Goal: Contribute content

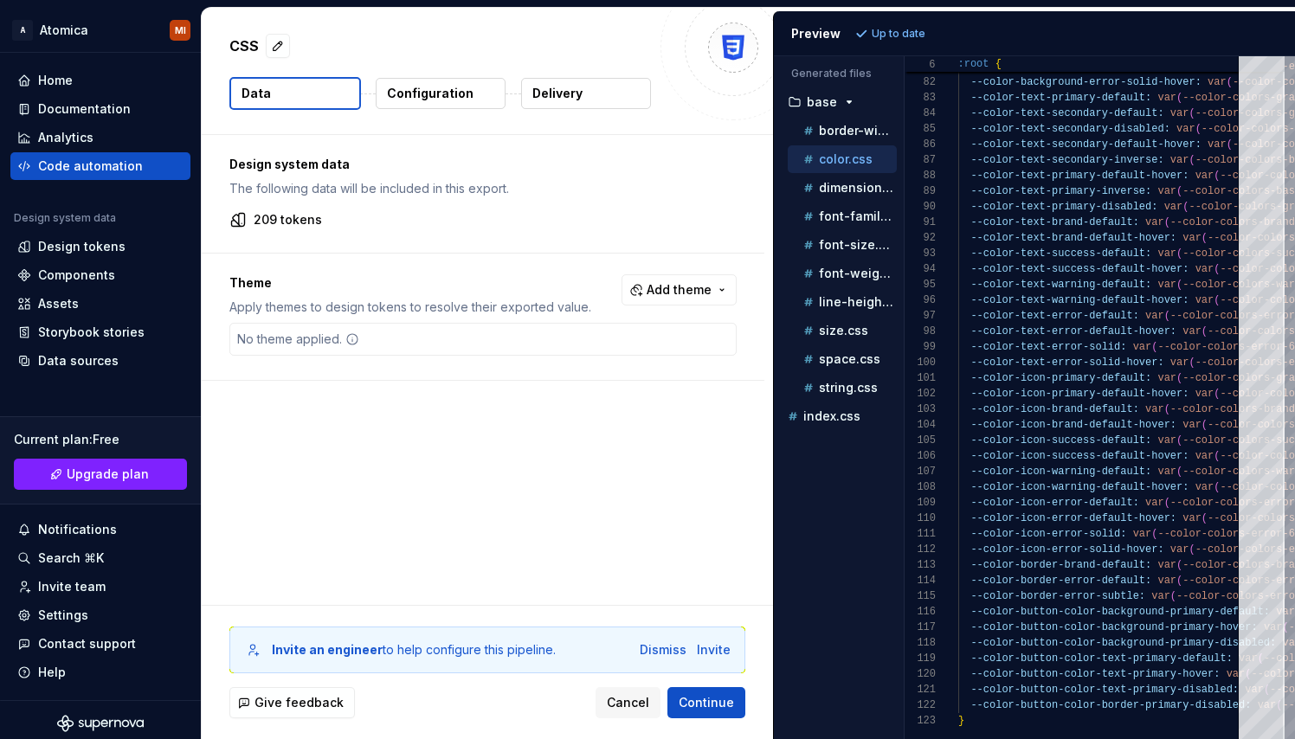
scroll to position [156, 0]
click at [96, 277] on div "Components" at bounding box center [76, 275] width 77 height 17
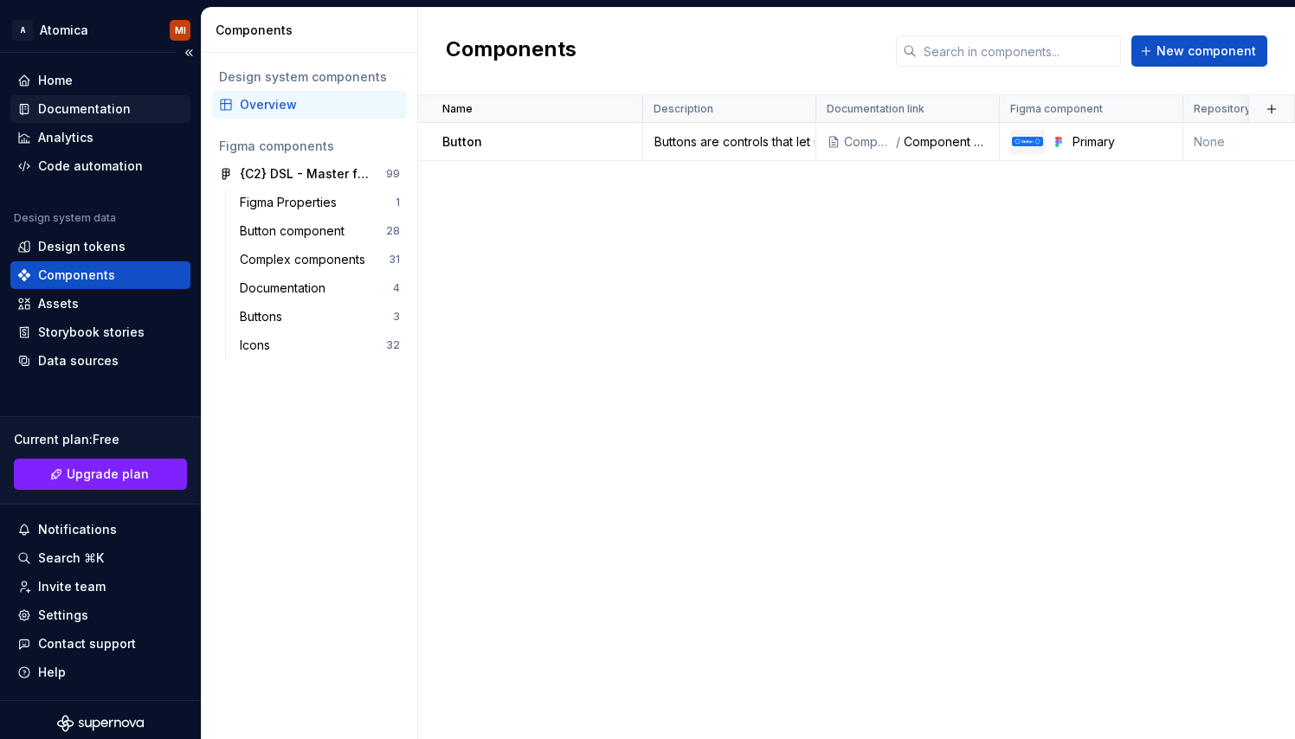
click at [84, 106] on div "Documentation" at bounding box center [84, 108] width 93 height 17
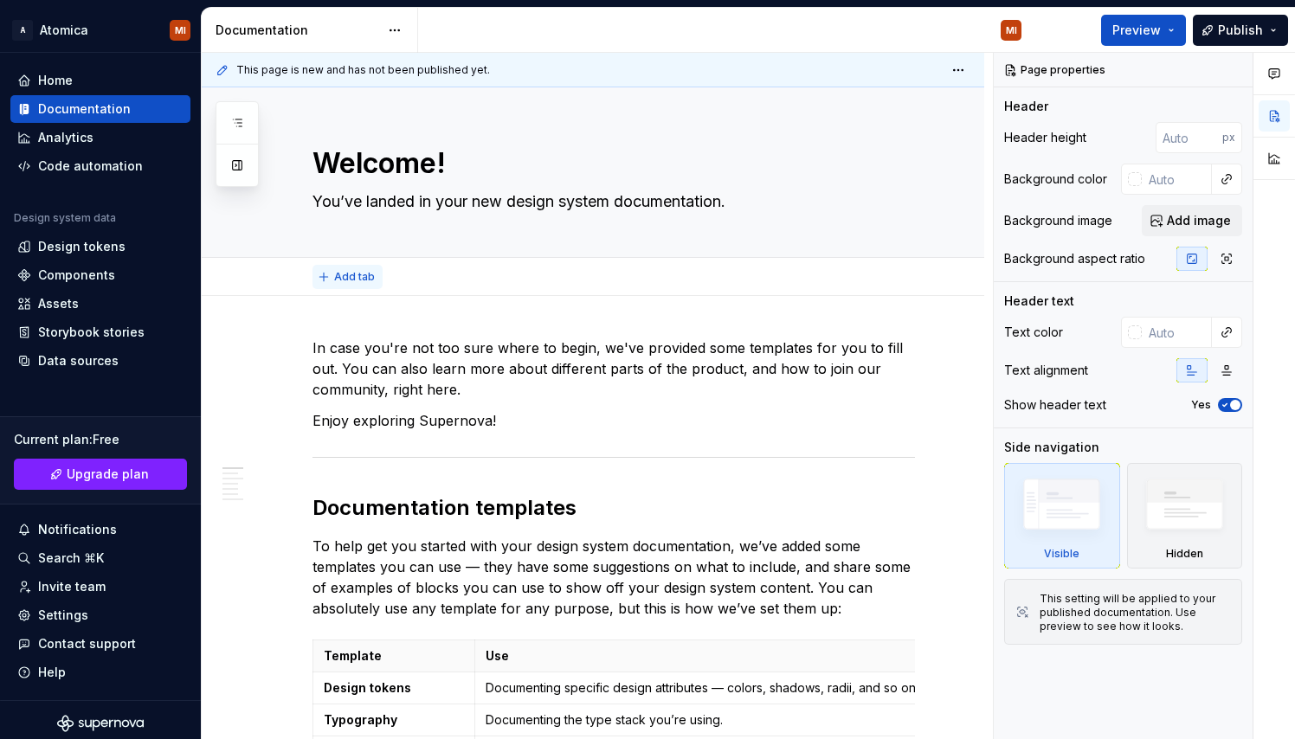
click at [351, 277] on span "Add tab" at bounding box center [354, 277] width 41 height 14
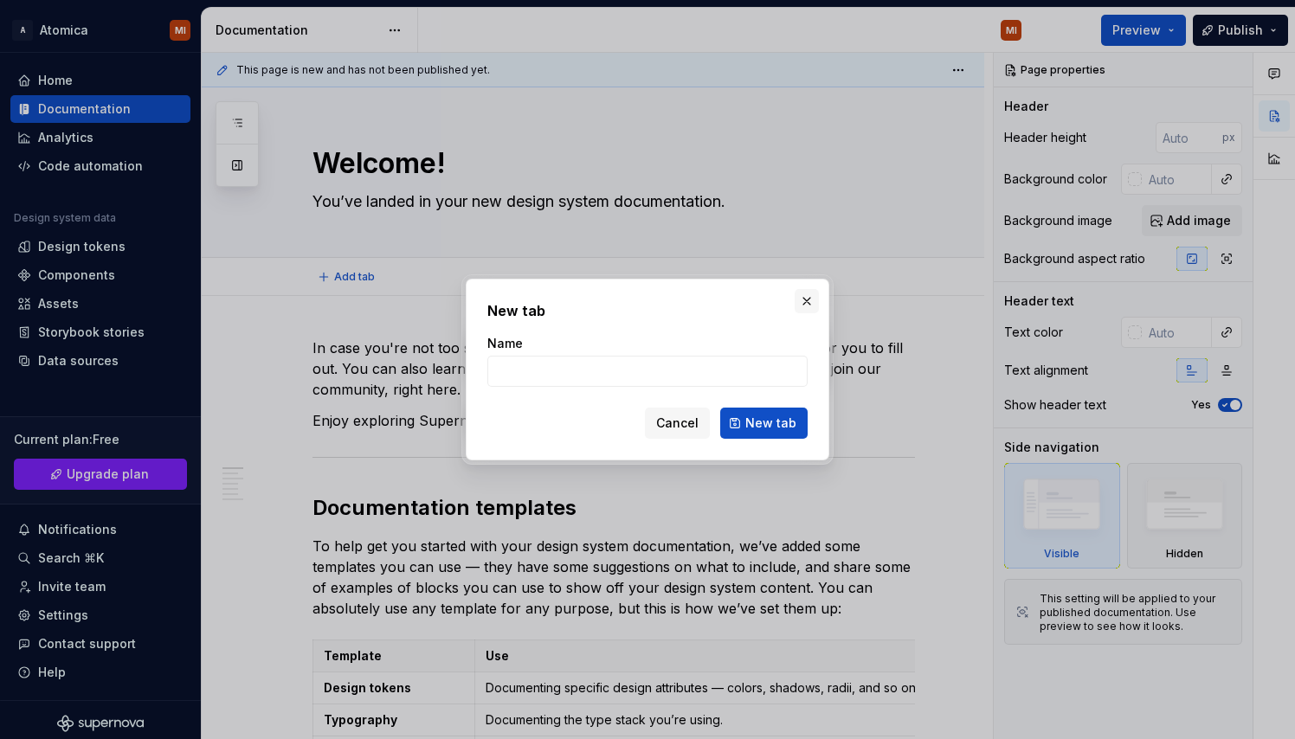
click at [808, 300] on button "button" at bounding box center [807, 301] width 24 height 24
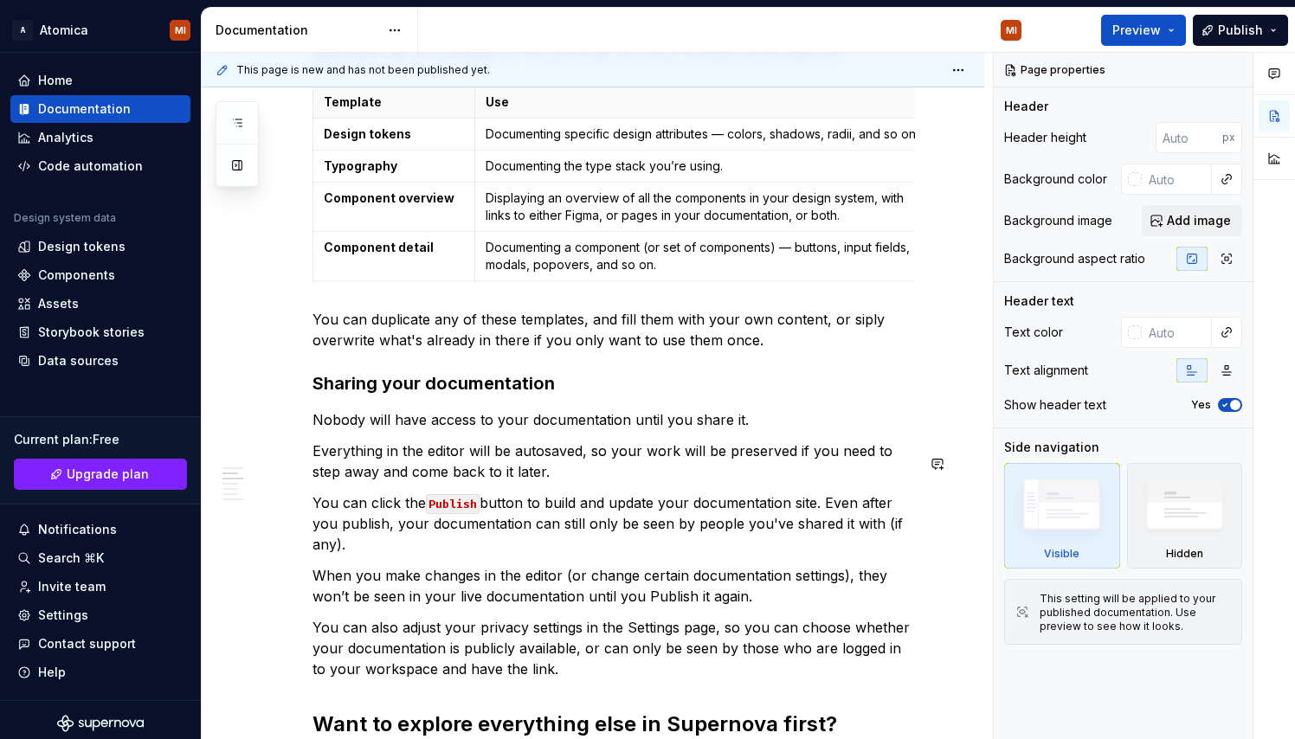
scroll to position [564, 0]
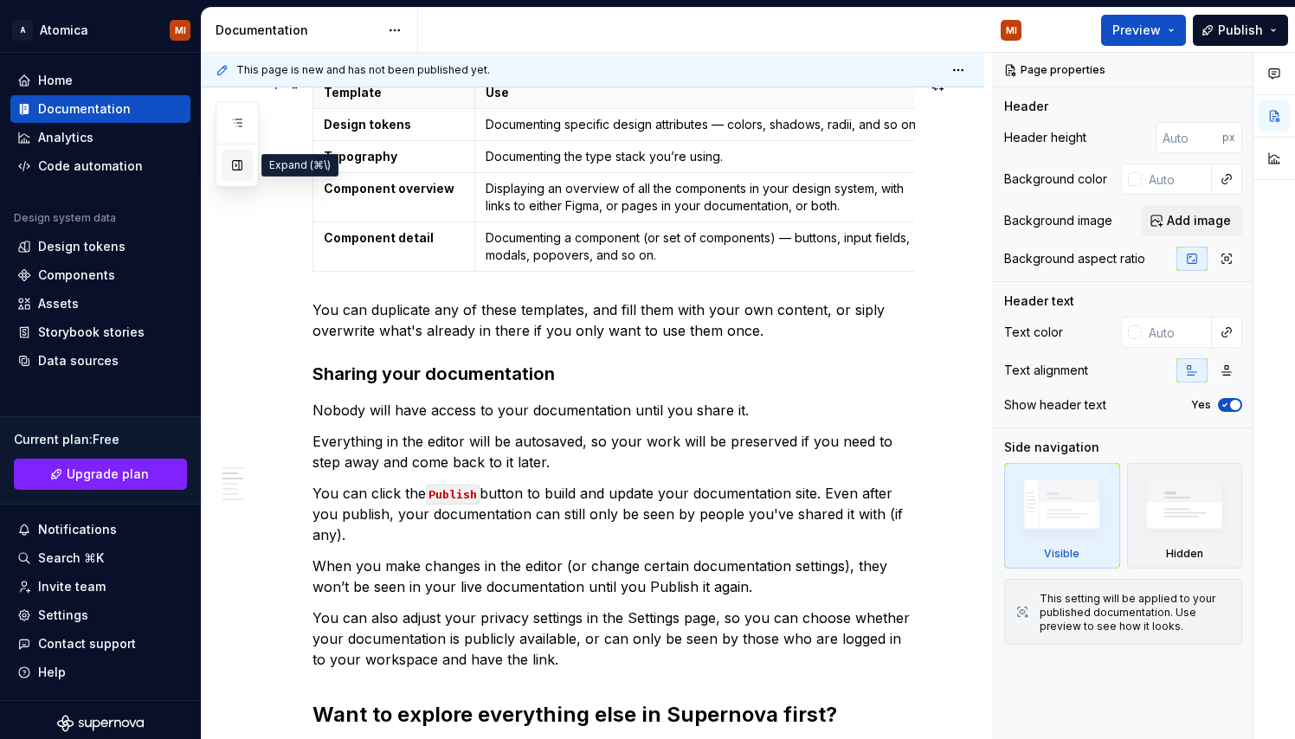
click at [237, 171] on button "button" at bounding box center [237, 165] width 31 height 31
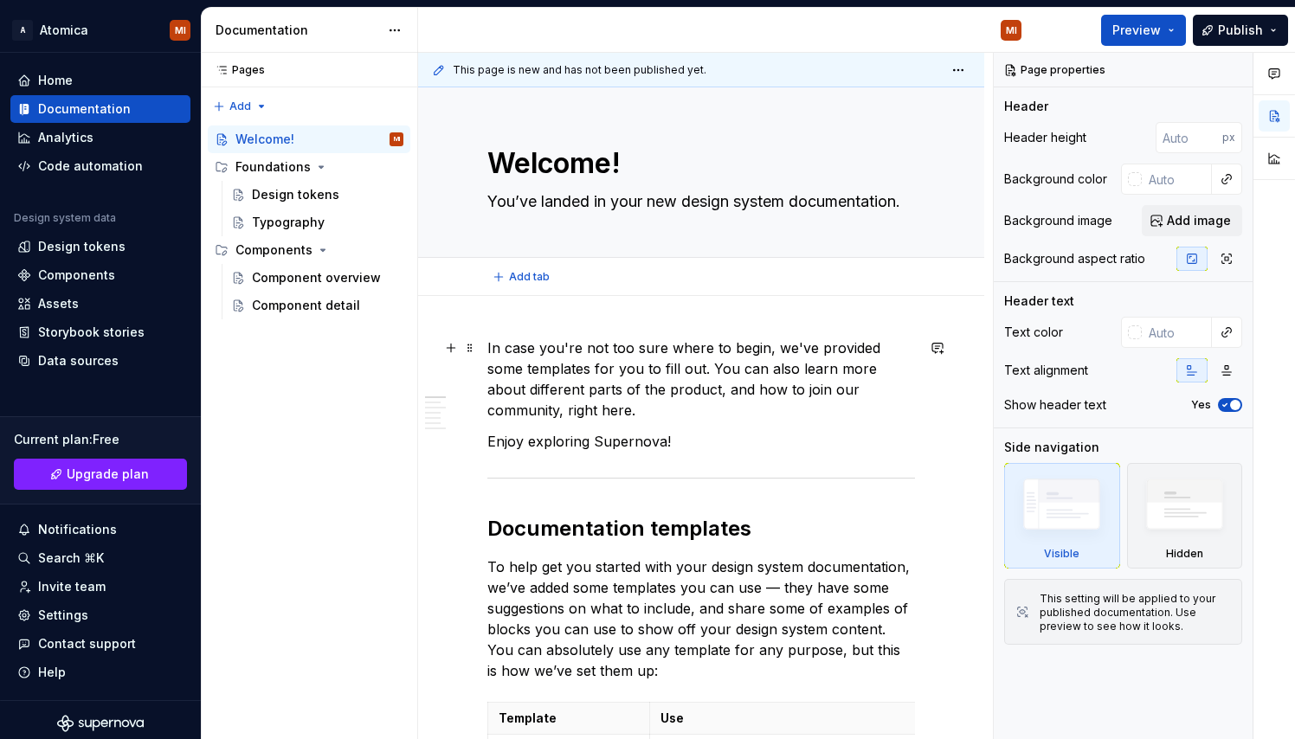
scroll to position [0, 0]
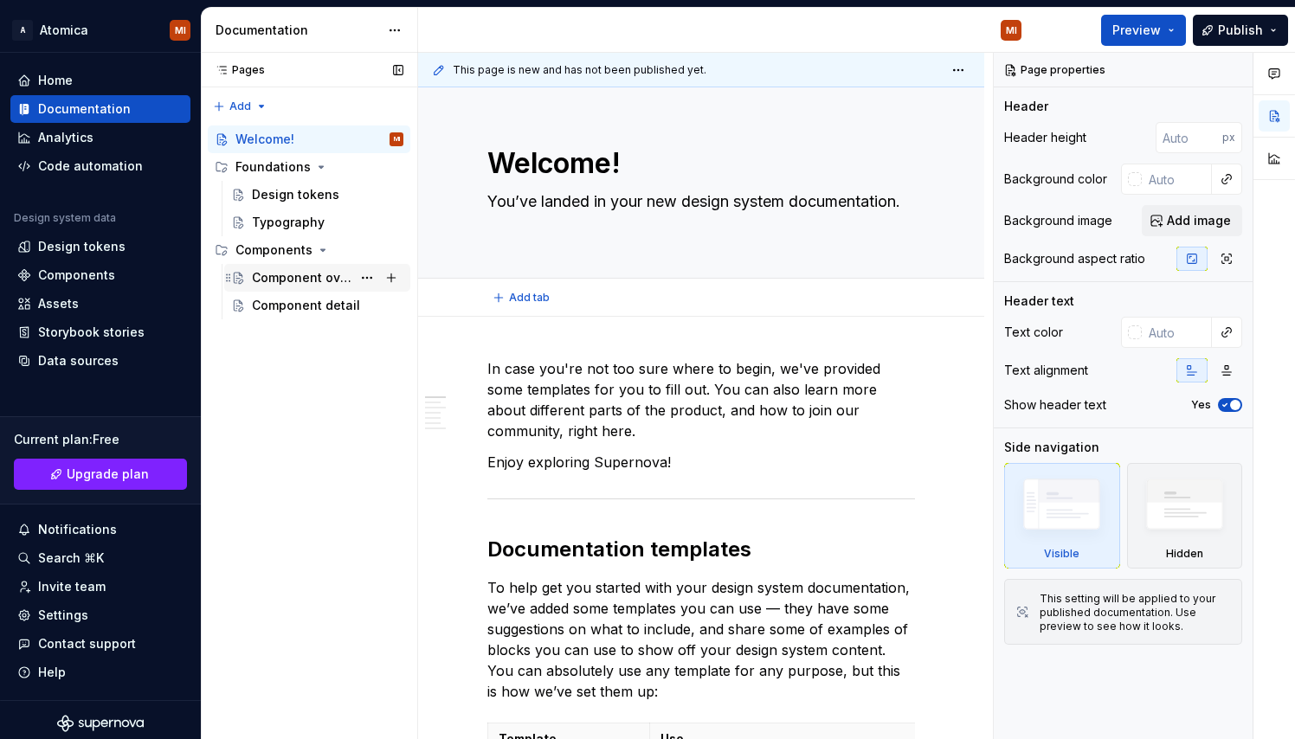
click at [320, 281] on div "Component overview" at bounding box center [302, 277] width 100 height 17
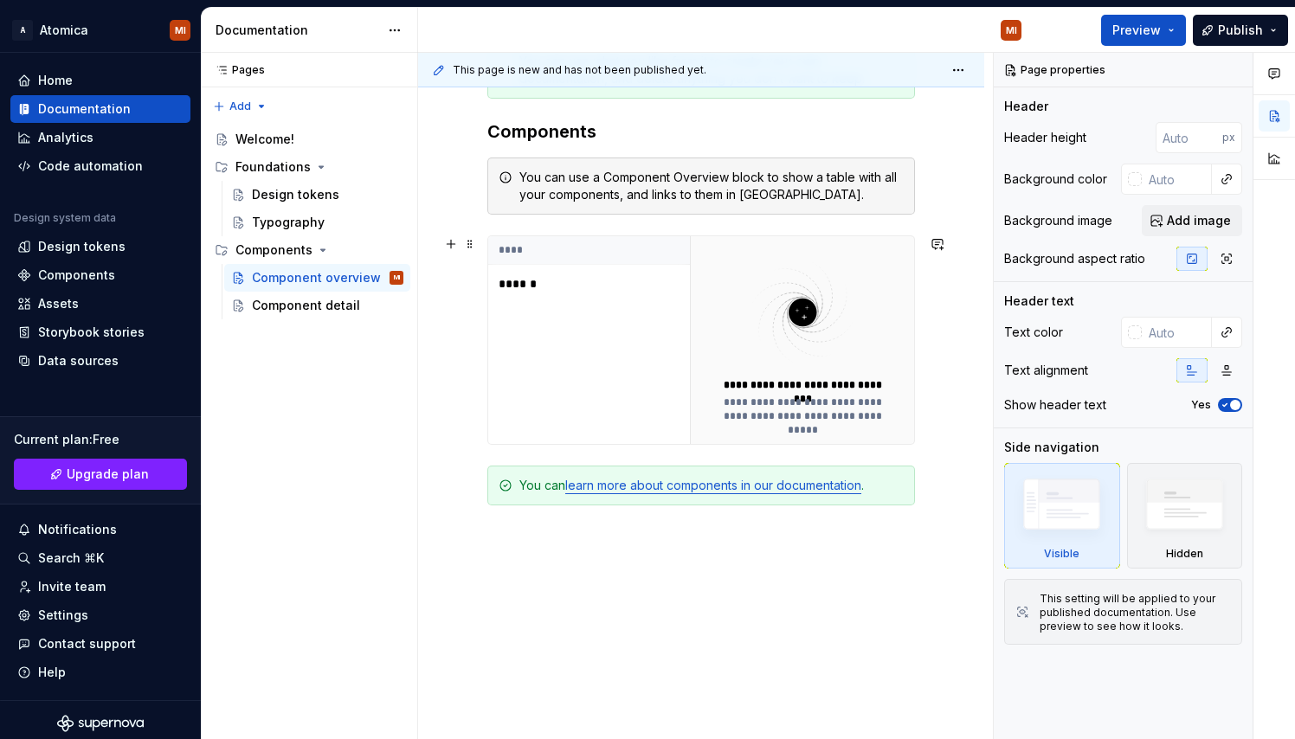
scroll to position [353, 0]
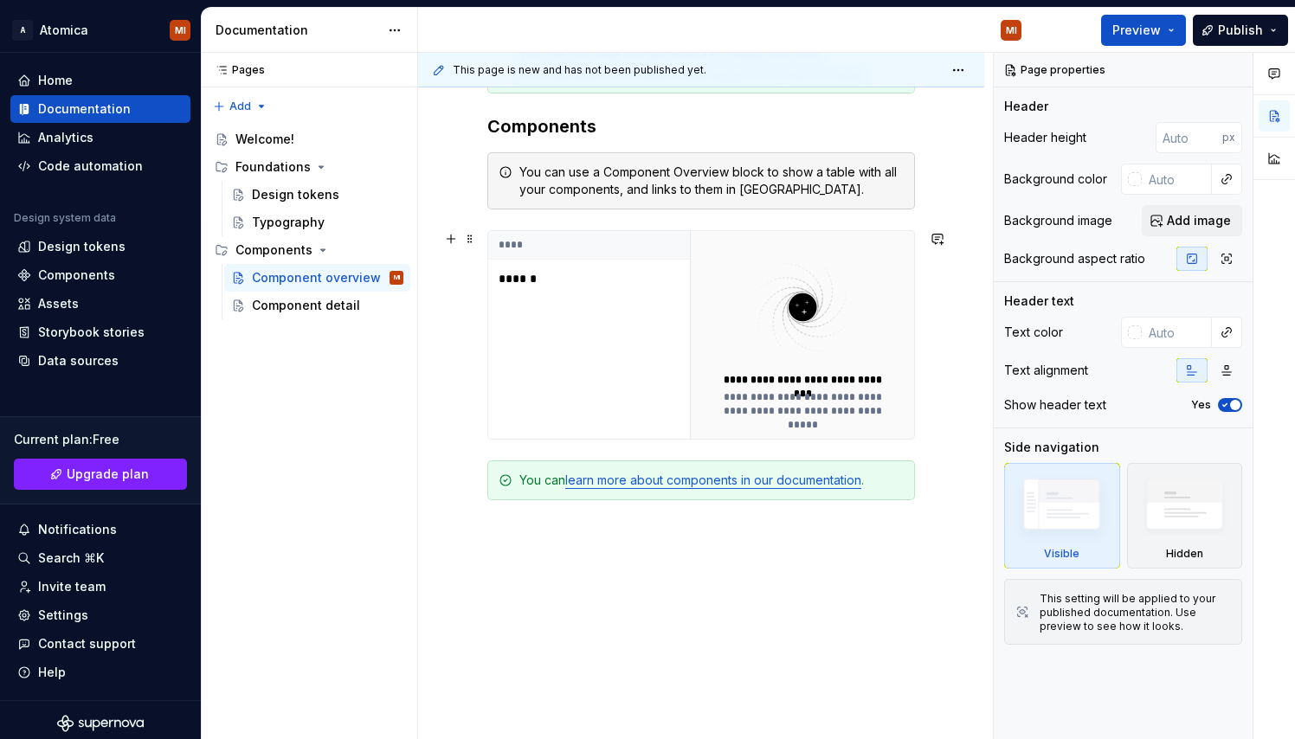
click at [525, 280] on p "******" at bounding box center [597, 278] width 196 height 17
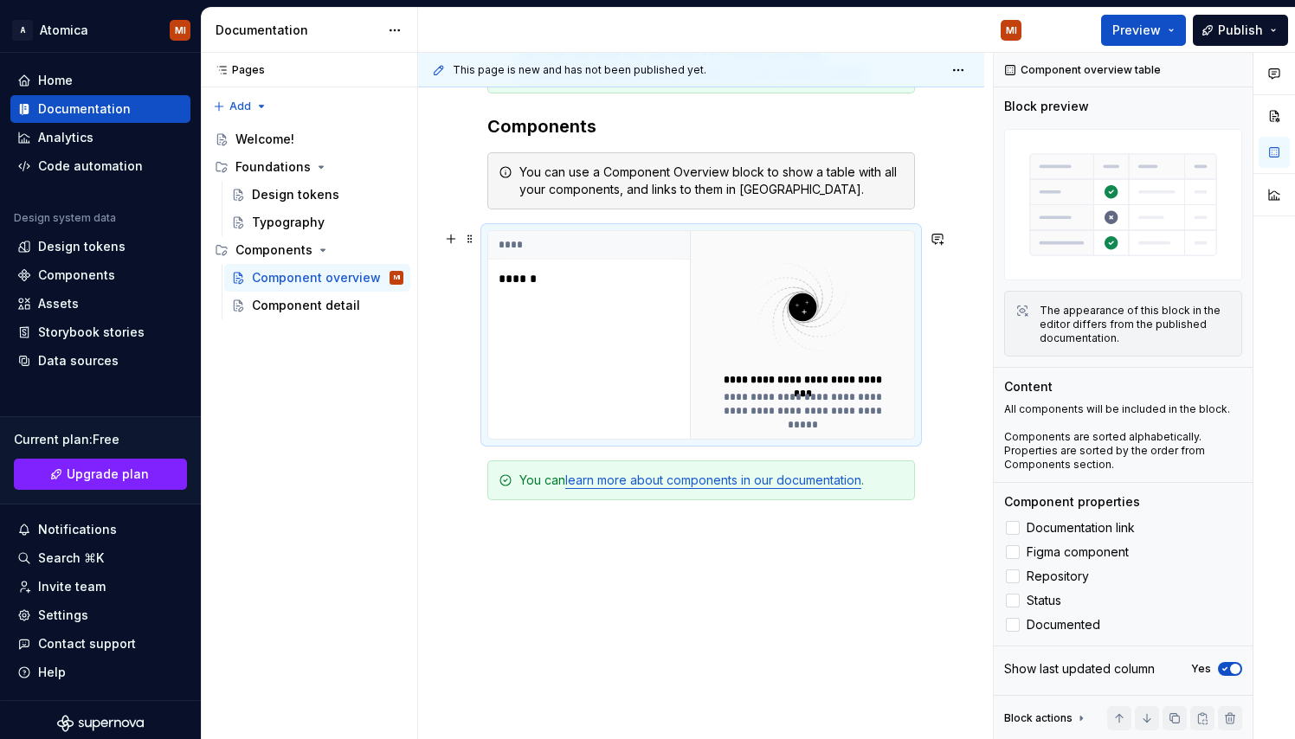
click at [520, 284] on p "******" at bounding box center [597, 278] width 196 height 17
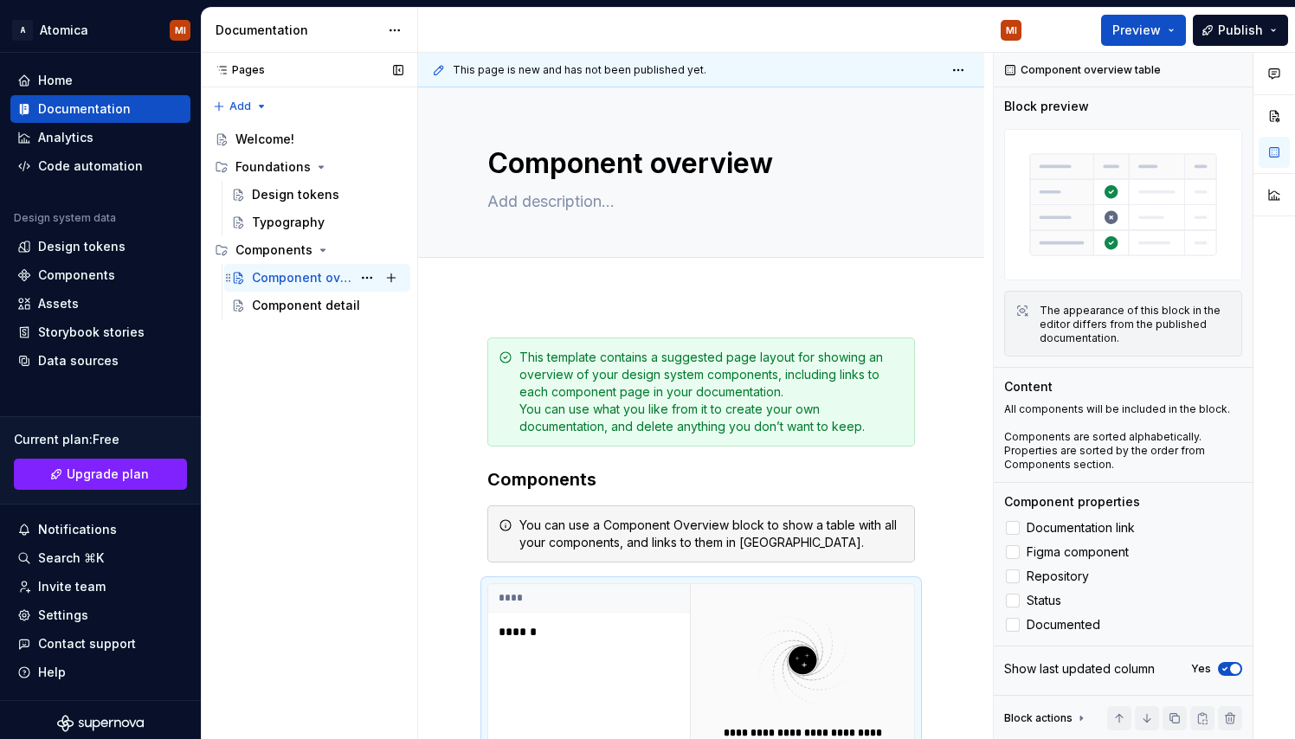
scroll to position [0, 0]
click at [339, 309] on div "Component detail" at bounding box center [302, 305] width 100 height 17
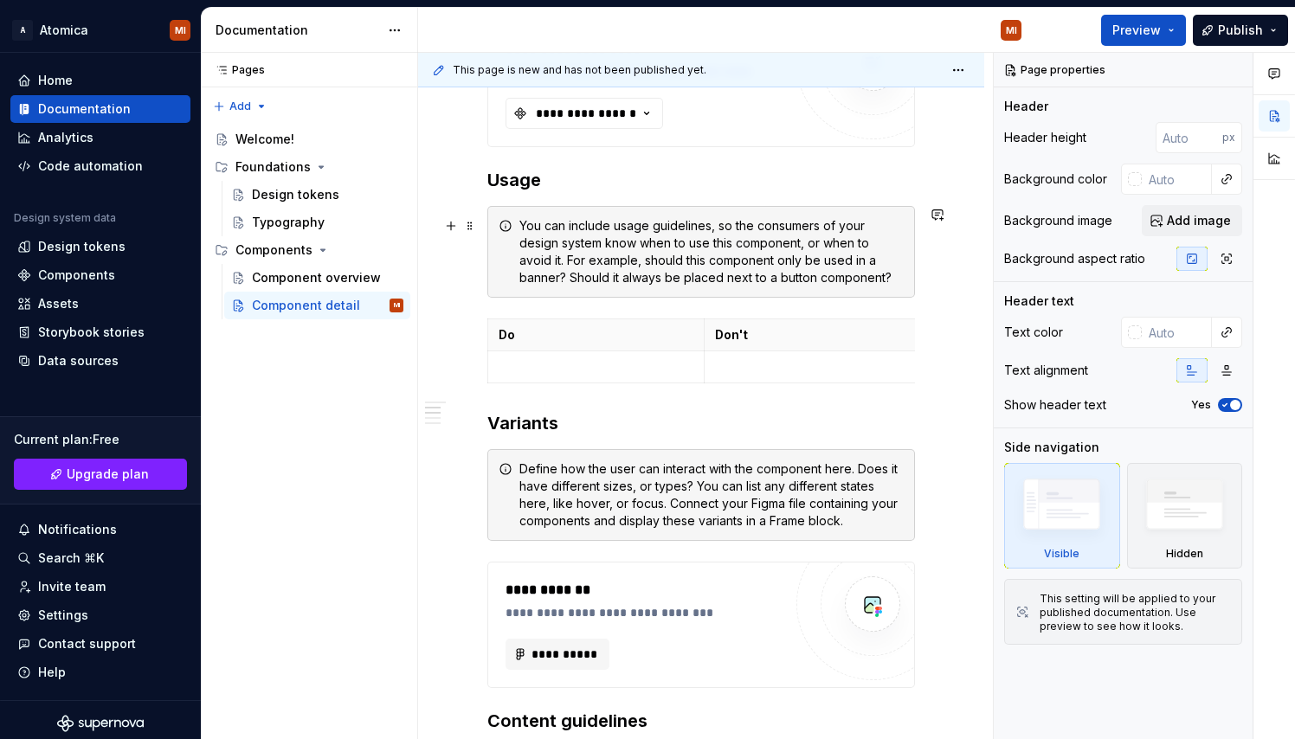
scroll to position [737, 0]
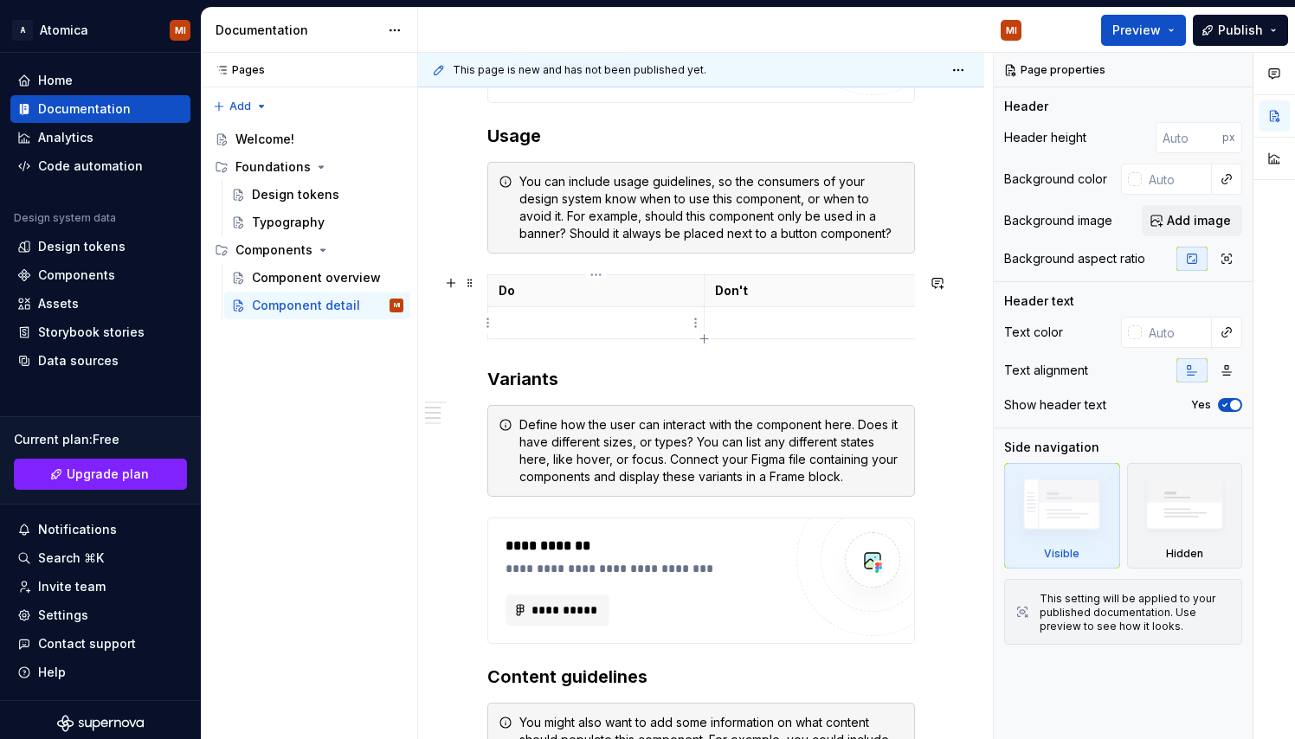
click at [685, 328] on p at bounding box center [596, 322] width 195 height 17
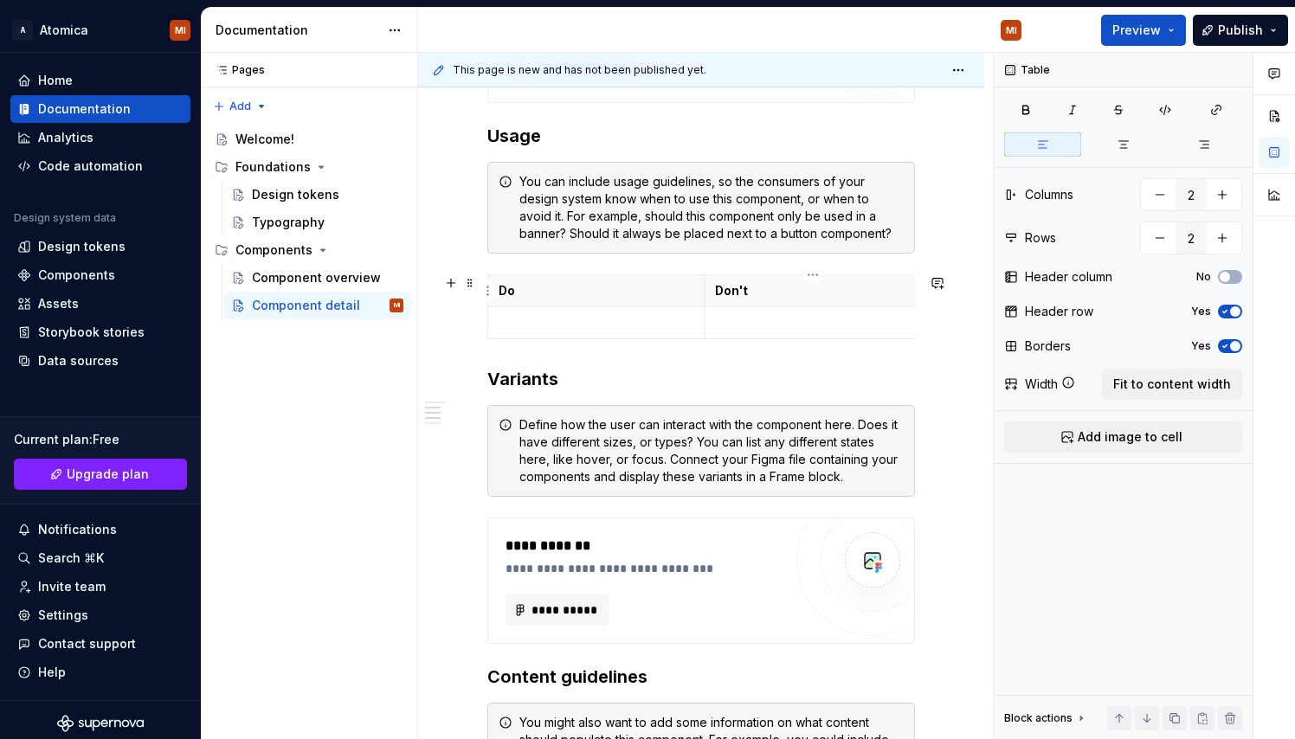
click at [791, 305] on th "Don't" at bounding box center [813, 291] width 216 height 32
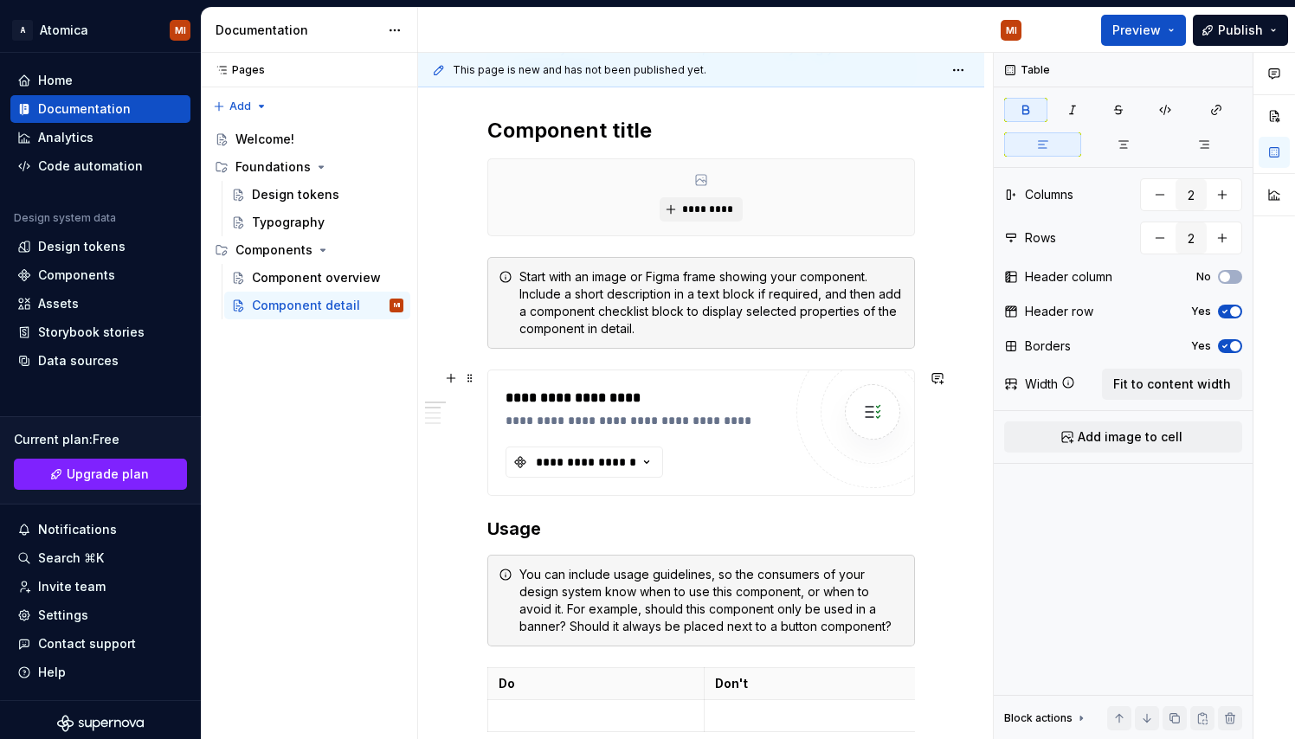
scroll to position [343, 0]
click at [639, 462] on icon "button" at bounding box center [646, 463] width 17 height 17
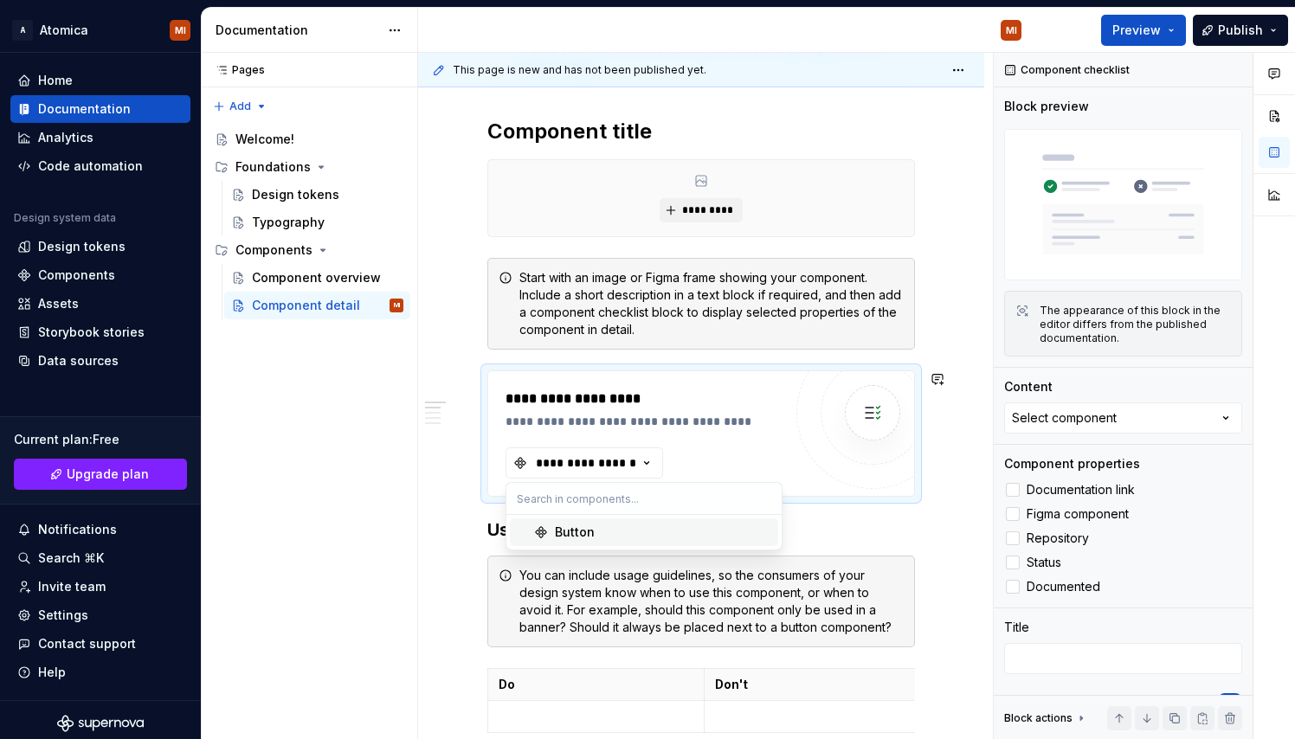
click at [631, 536] on div "Button" at bounding box center [663, 532] width 216 height 17
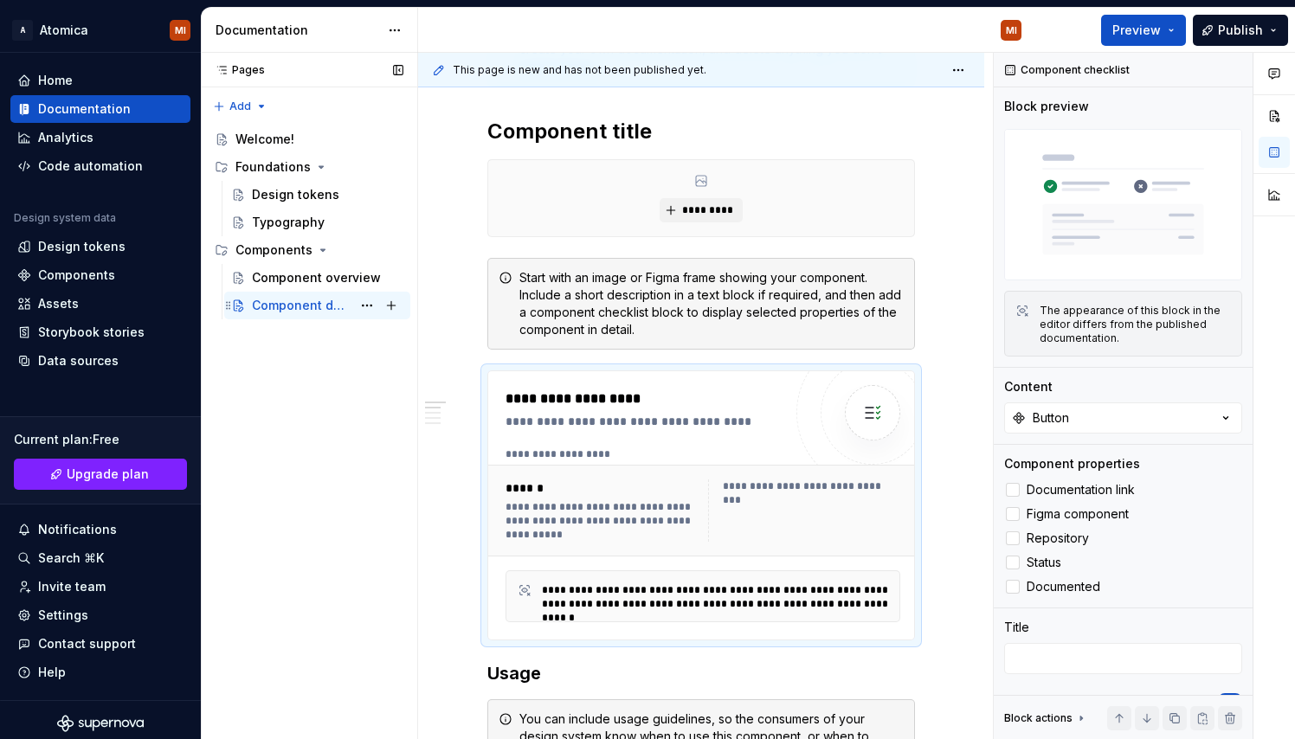
click at [293, 307] on div "Component detail" at bounding box center [302, 305] width 100 height 17
click at [367, 306] on button "Page tree" at bounding box center [367, 306] width 24 height 24
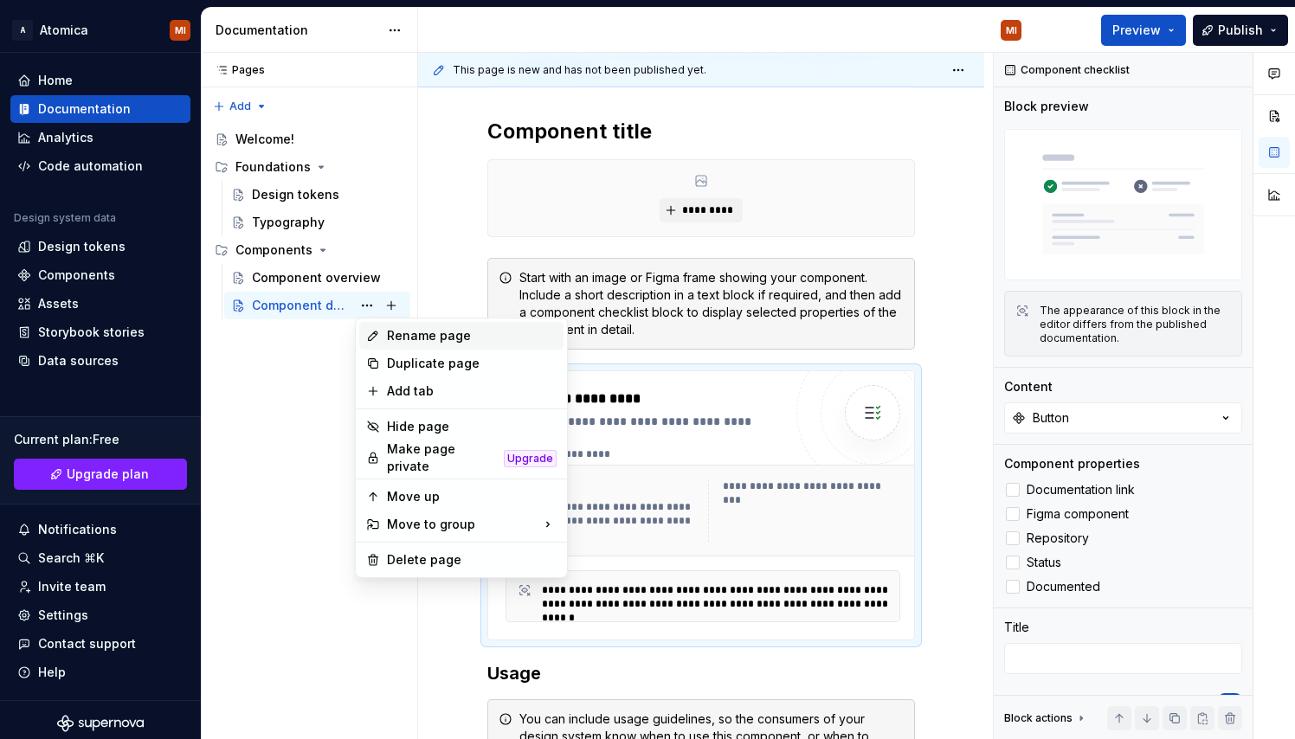
type textarea "*"
click at [416, 334] on div "Rename page" at bounding box center [472, 335] width 170 height 17
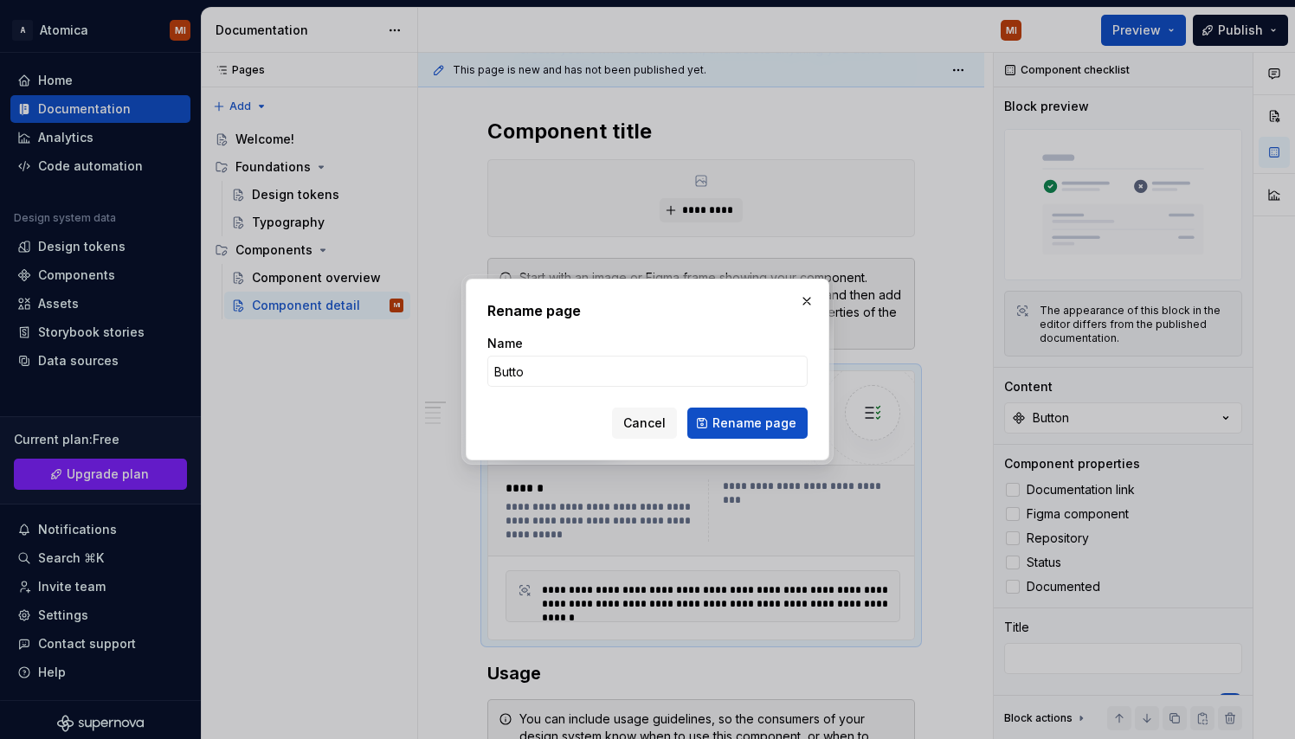
type input "Button"
click at [778, 429] on span "Rename page" at bounding box center [755, 423] width 84 height 17
type textarea "*"
type textarea "Button"
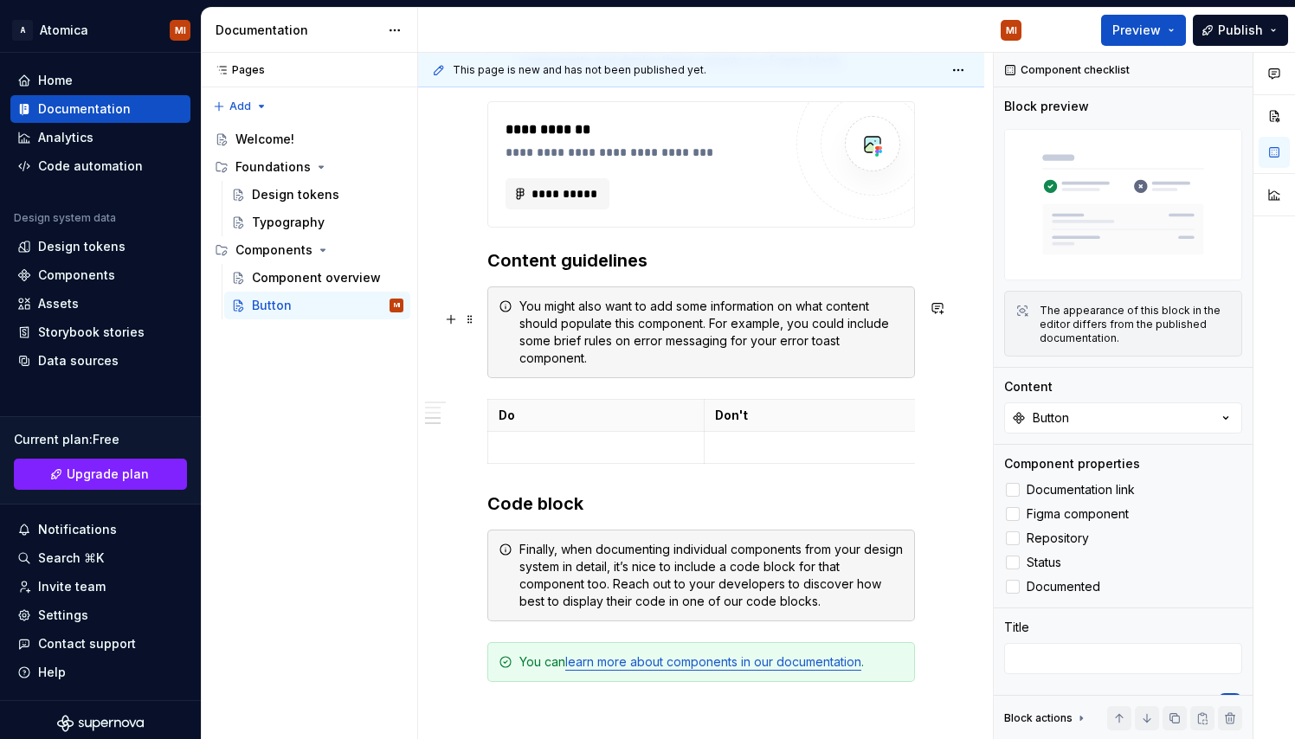
scroll to position [1248, 0]
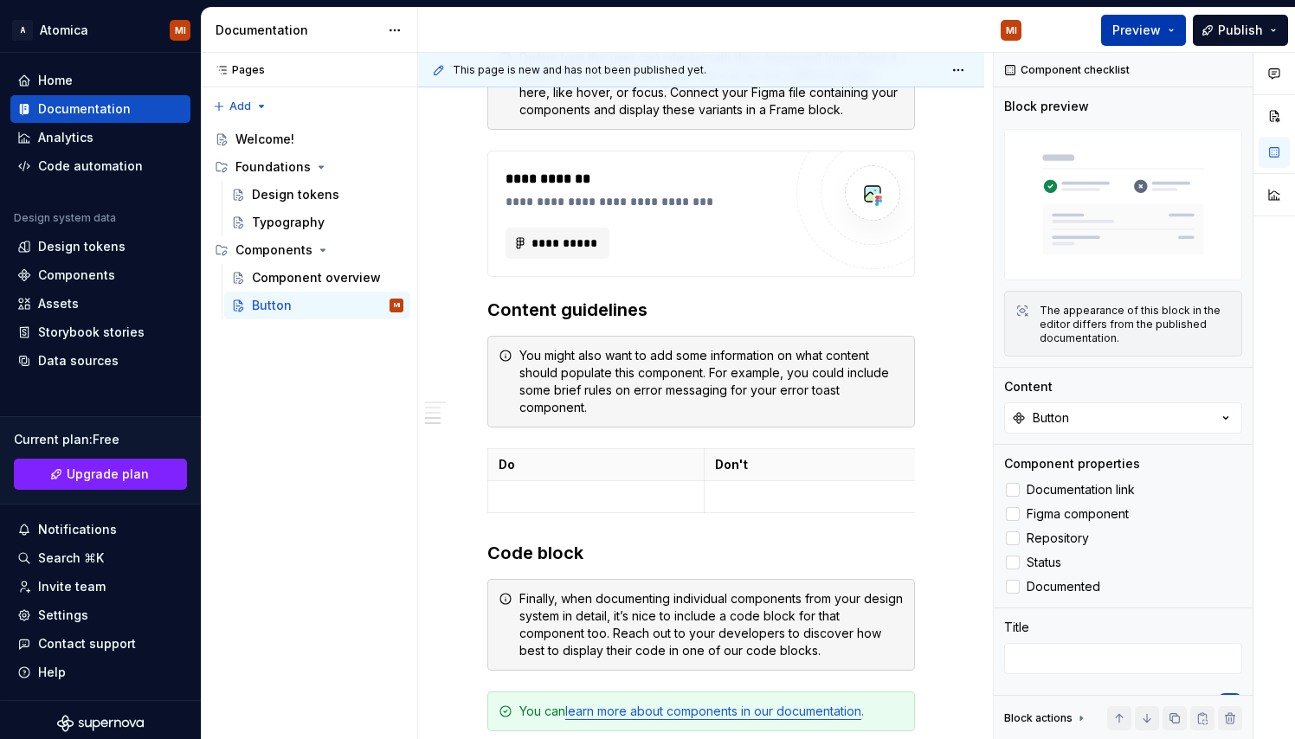
click at [1142, 38] on span "Preview" at bounding box center [1137, 30] width 48 height 17
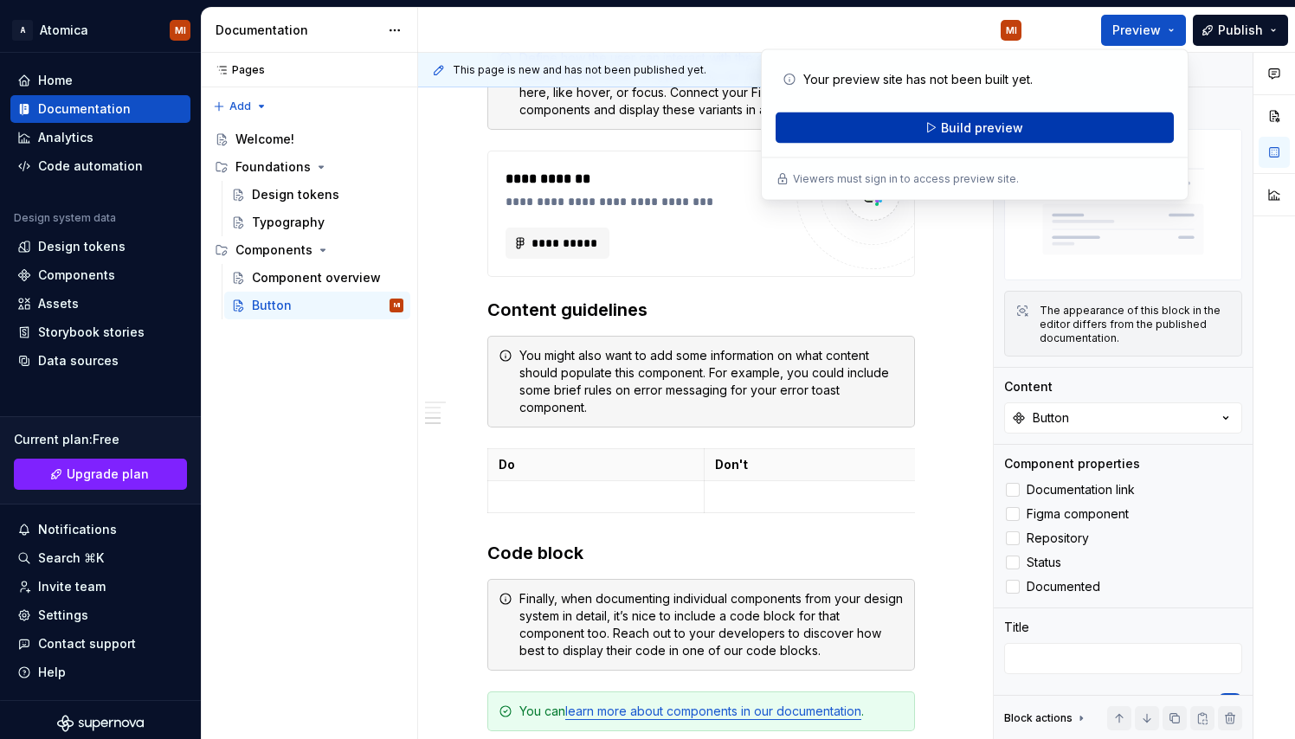
click at [1029, 130] on button "Build preview" at bounding box center [975, 128] width 398 height 31
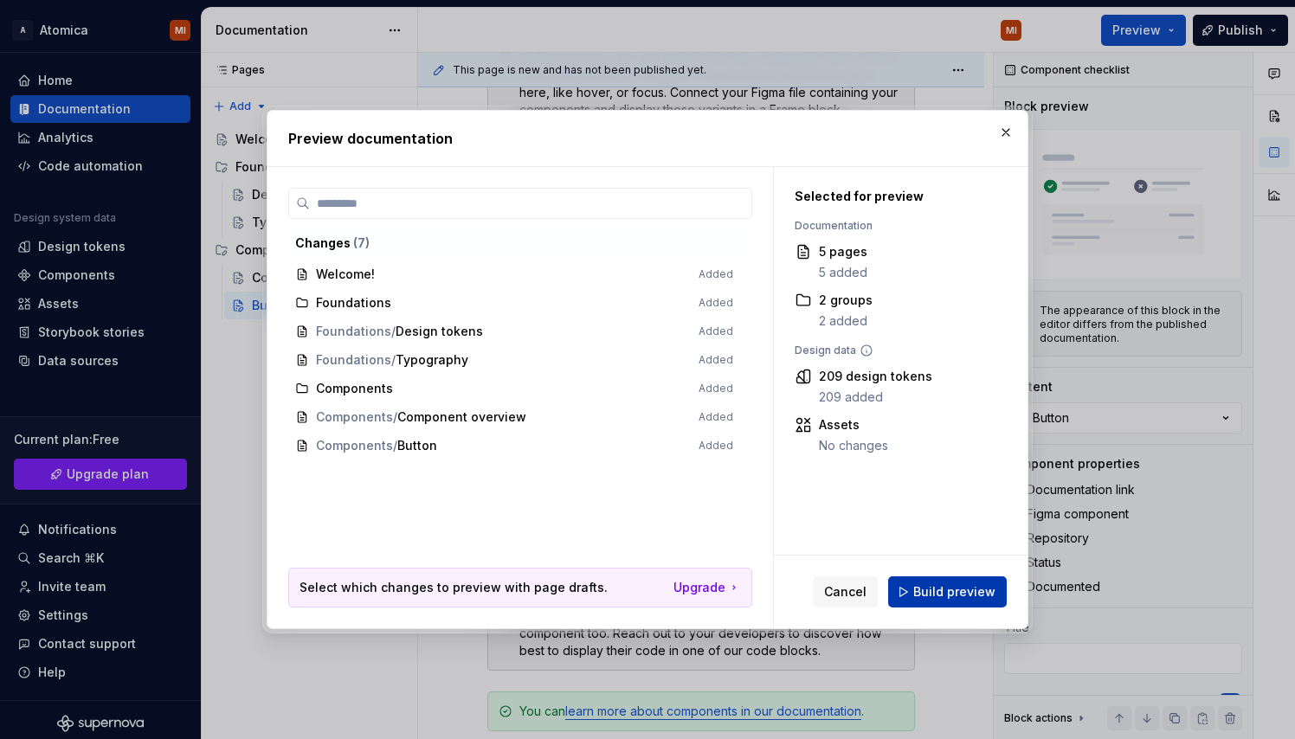
click at [942, 597] on span "Build preview" at bounding box center [954, 592] width 82 height 17
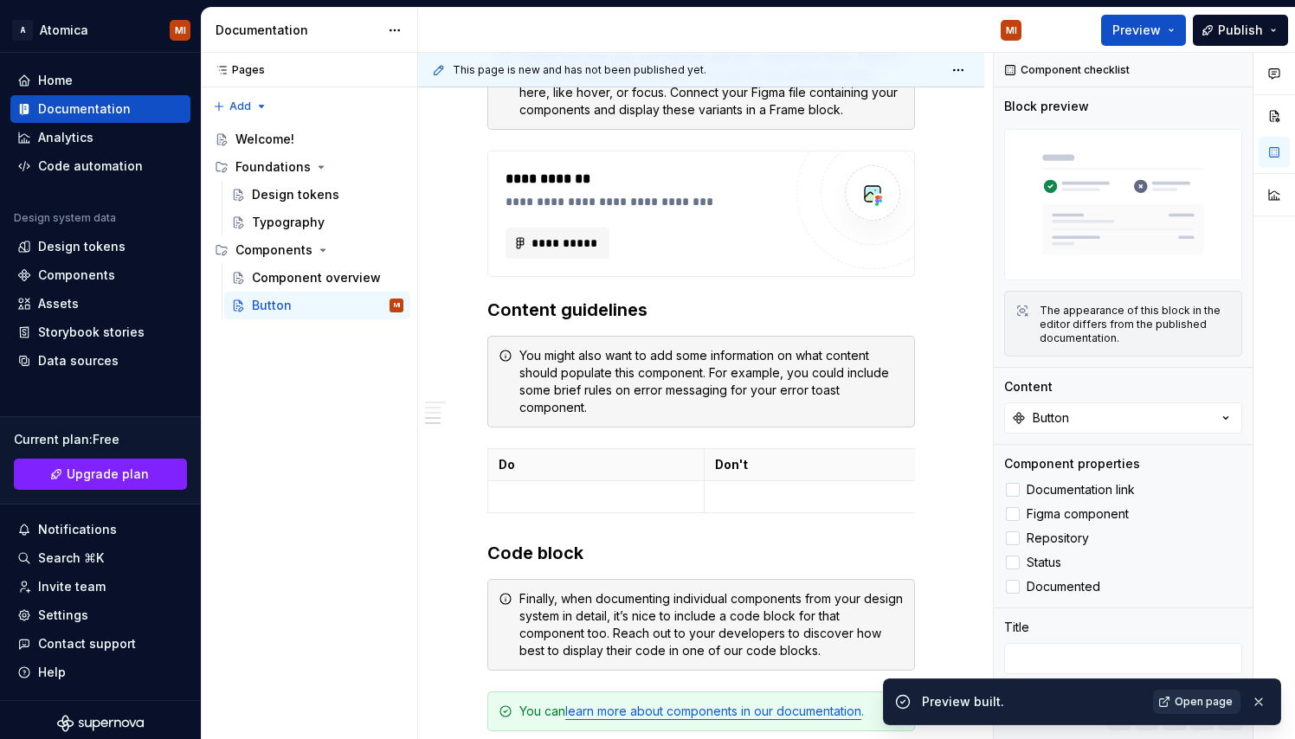
click at [1197, 700] on span "Open page" at bounding box center [1204, 702] width 58 height 14
type textarea "*"
